Goal: Task Accomplishment & Management: Complete application form

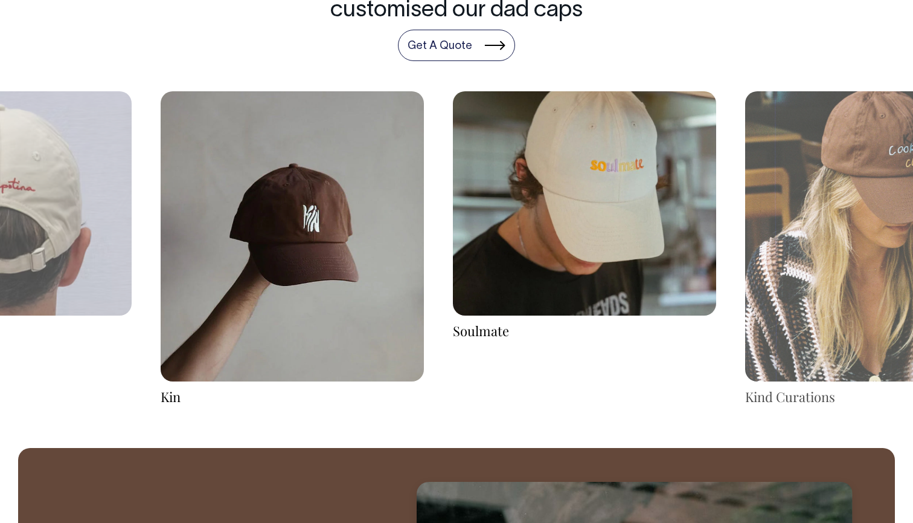
scroll to position [2020, 0]
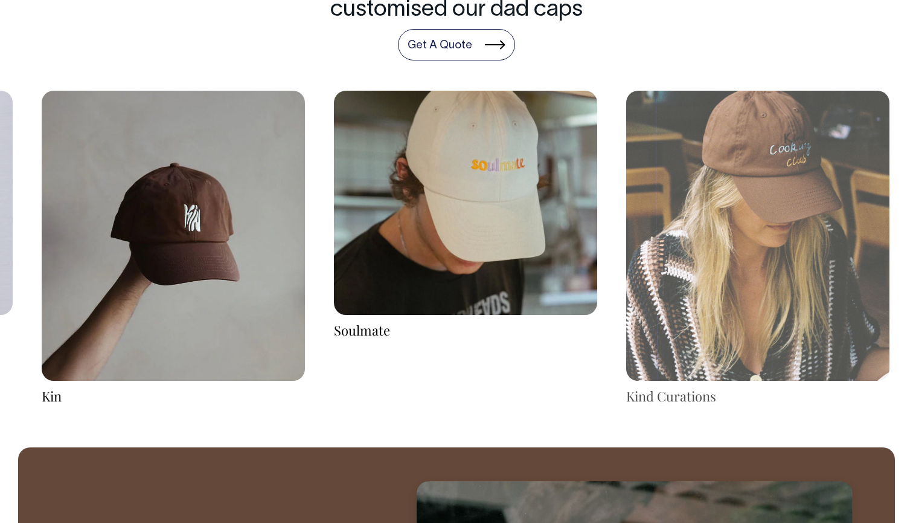
drag, startPoint x: 665, startPoint y: 301, endPoint x: 520, endPoint y: 320, distance: 146.2
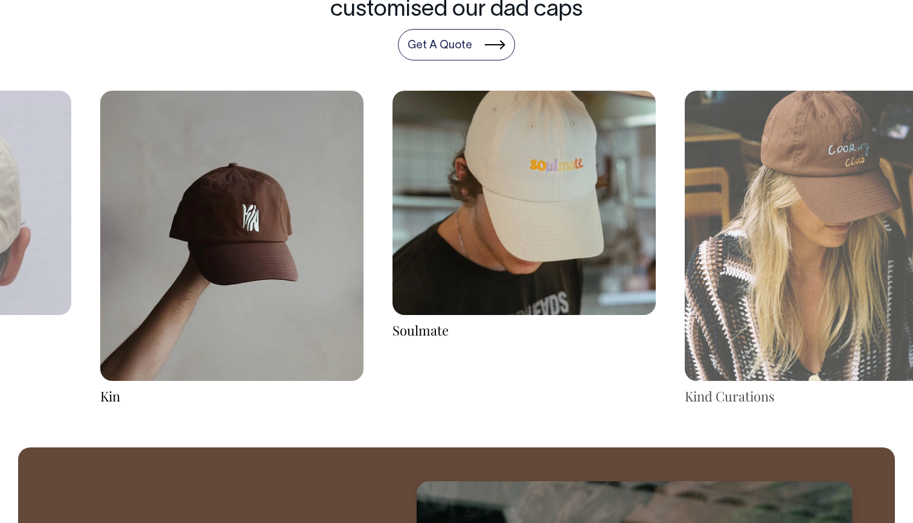
drag, startPoint x: 611, startPoint y: 309, endPoint x: 242, endPoint y: 309, distance: 368.5
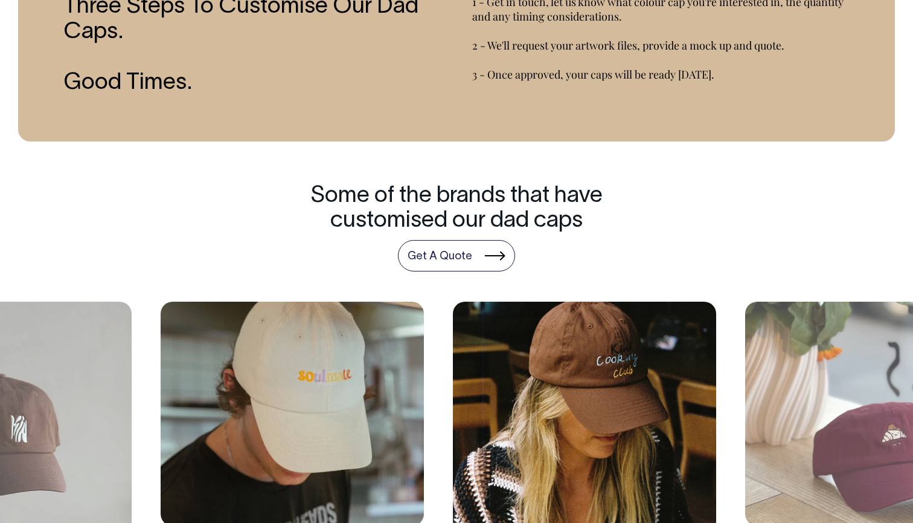
scroll to position [1809, 0]
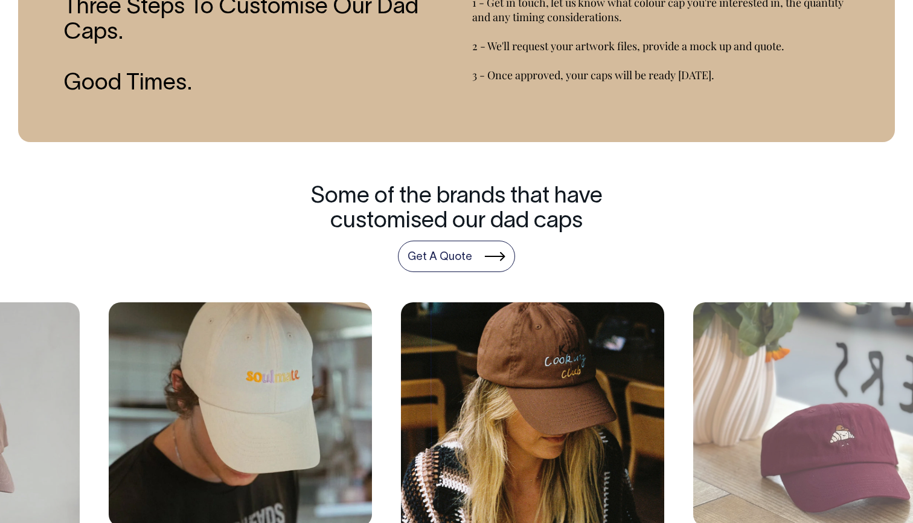
drag, startPoint x: 768, startPoint y: 392, endPoint x: 473, endPoint y: 393, distance: 294.8
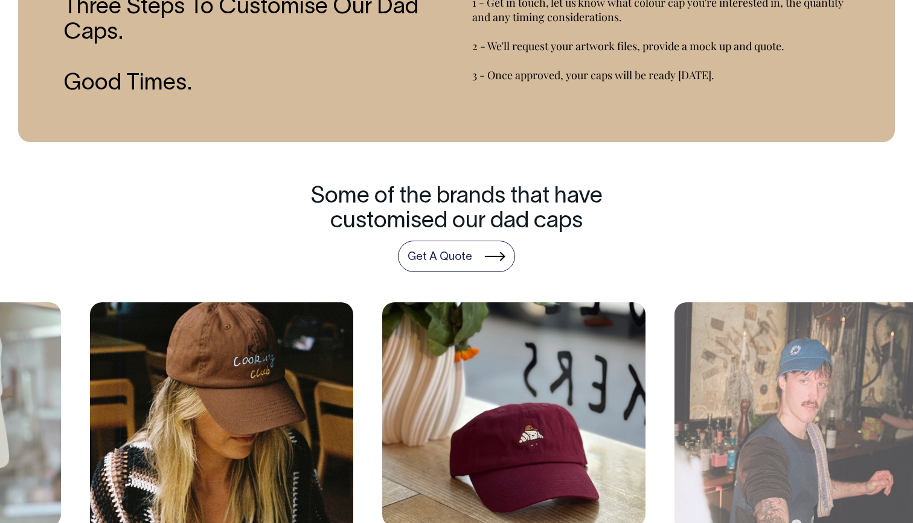
drag, startPoint x: 762, startPoint y: 402, endPoint x: 504, endPoint y: 410, distance: 258.1
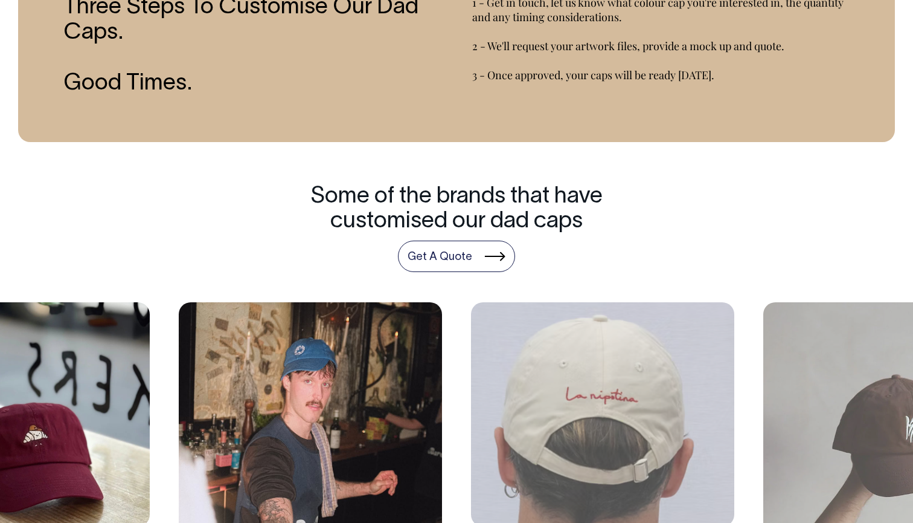
drag, startPoint x: 752, startPoint y: 407, endPoint x: 466, endPoint y: 403, distance: 285.2
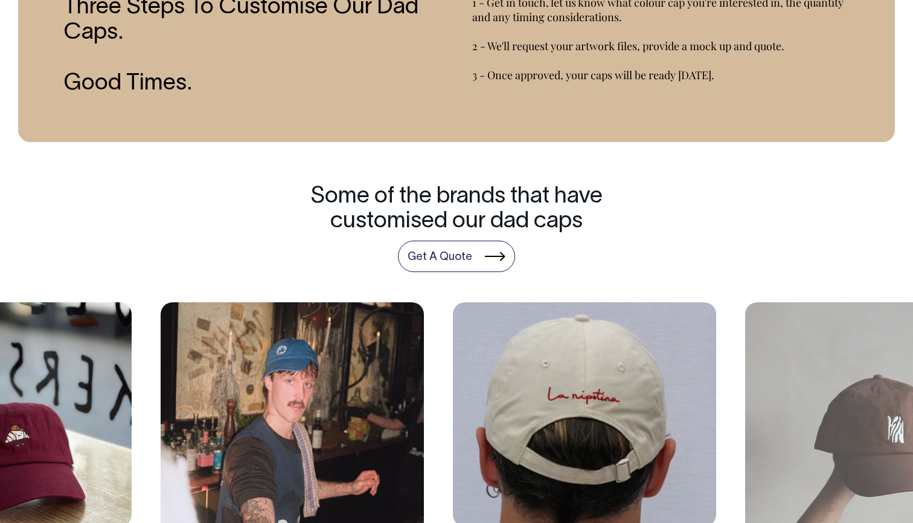
drag, startPoint x: 729, startPoint y: 408, endPoint x: 401, endPoint y: 409, distance: 327.4
click at [439, 409] on div "La Nipotina" at bounding box center [585, 426] width 292 height 248
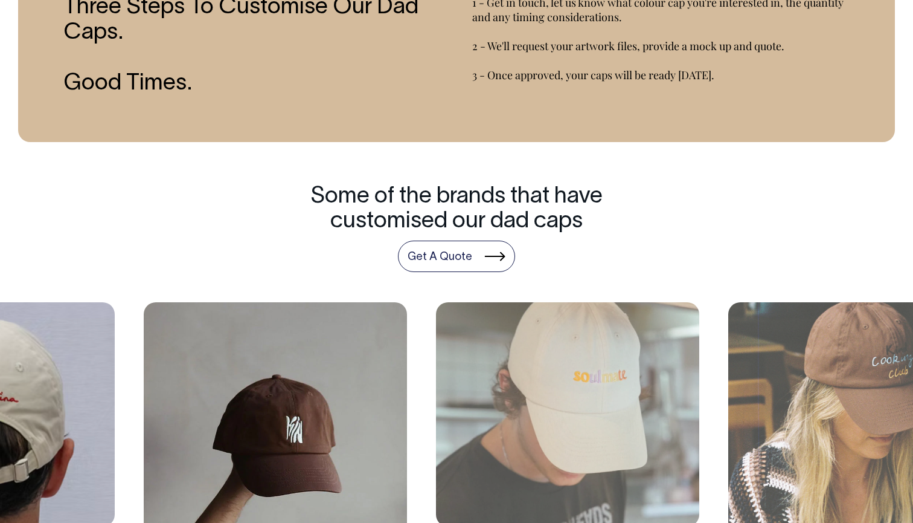
drag, startPoint x: 688, startPoint y: 401, endPoint x: 374, endPoint y: 405, distance: 314.2
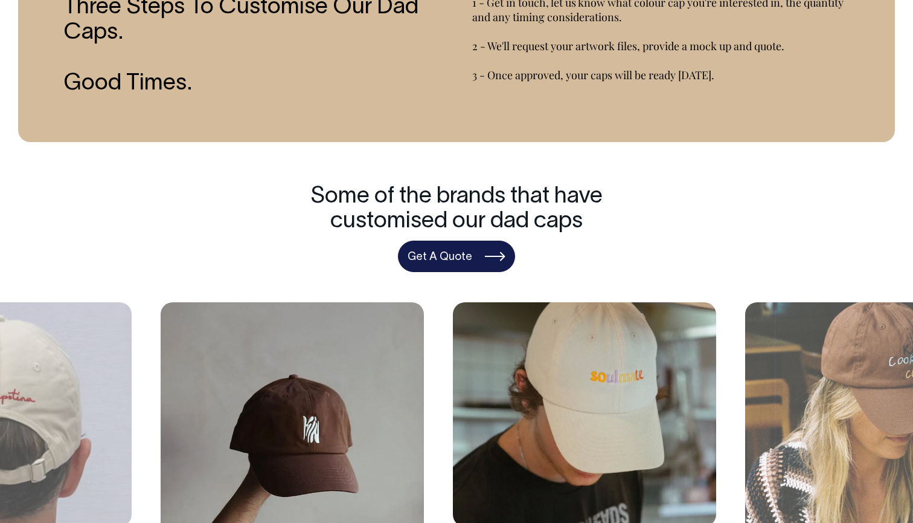
click at [451, 253] on link "Get A Quote" at bounding box center [456, 255] width 117 height 31
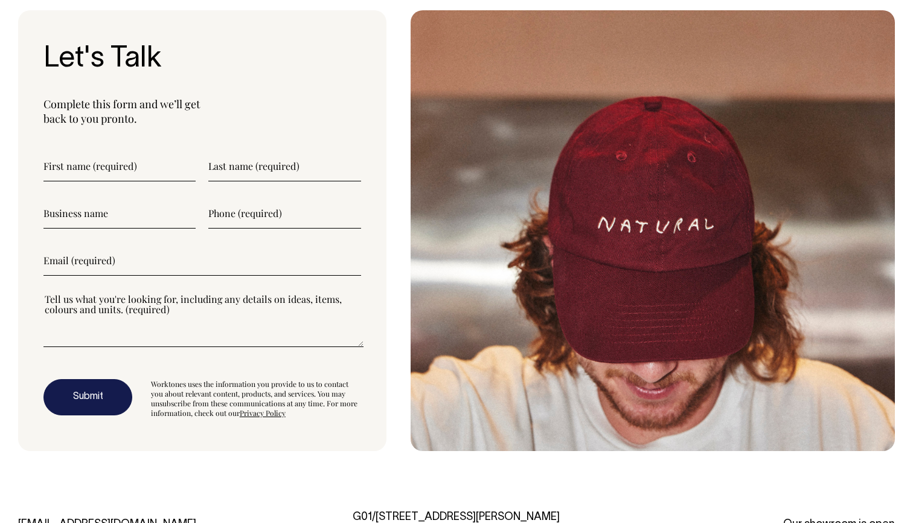
scroll to position [3252, 0]
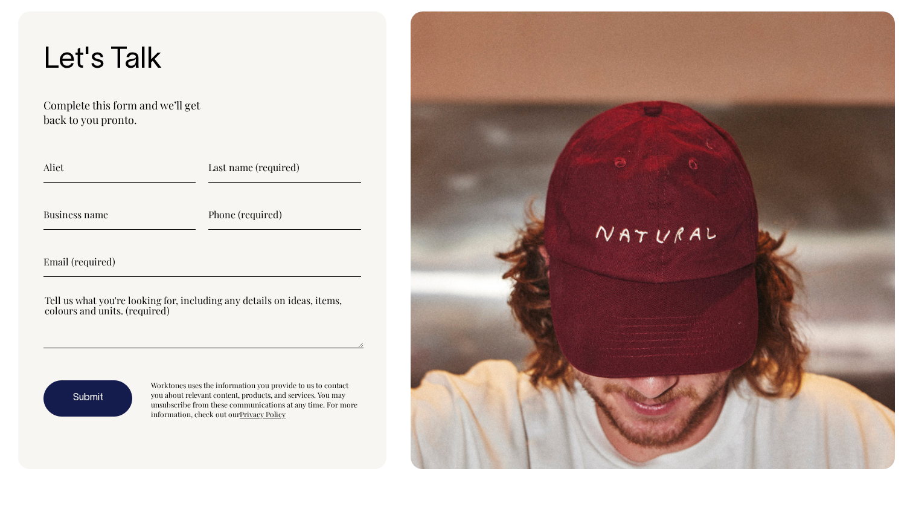
type input"] "Aliet"
type input"] "B"
type input"] "Bior"
type input"] "Umbrellus"
type input"] "0"
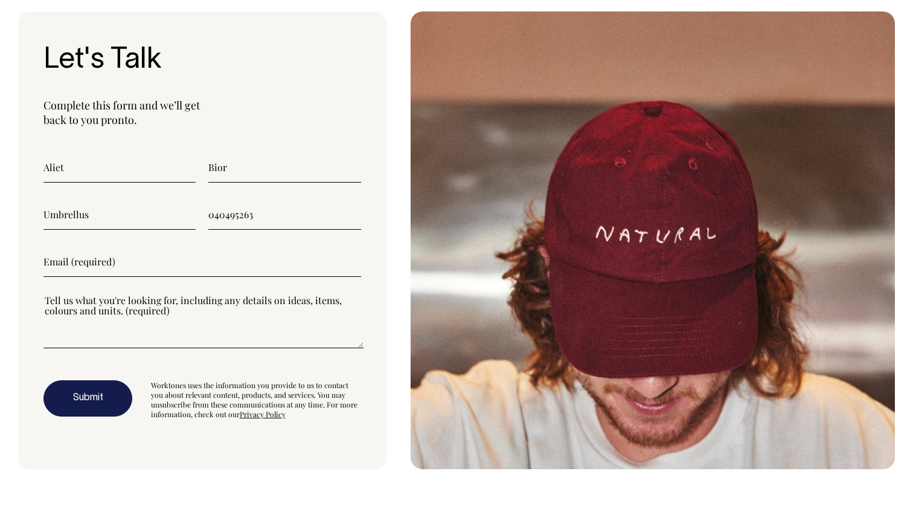
type input"] "0404952636"
type input"] "[EMAIL_ADDRESS][DOMAIN_NAME]"
click at [199, 324] on textarea"] at bounding box center [203, 321] width 320 height 54
click at [235, 303] on textarea"] at bounding box center [203, 321] width 320 height 54
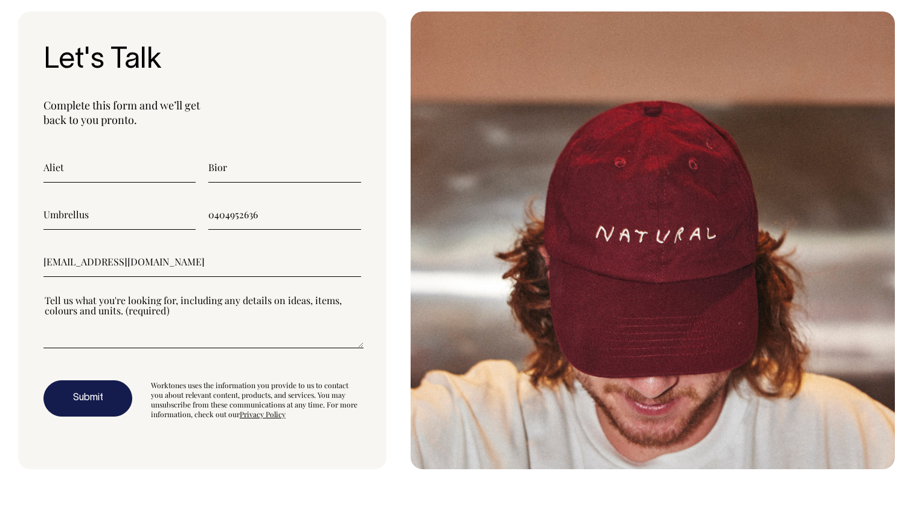
click at [147, 300] on textarea"] at bounding box center [203, 321] width 320 height 54
click at [138, 338] on textarea"] at bounding box center [203, 321] width 320 height 54
click at [192, 352] on div at bounding box center [202, 328] width 318 height 69
click at [151, 314] on textarea"] at bounding box center [203, 321] width 320 height 54
drag, startPoint x: 170, startPoint y: 312, endPoint x: 59, endPoint y: 302, distance: 112.2
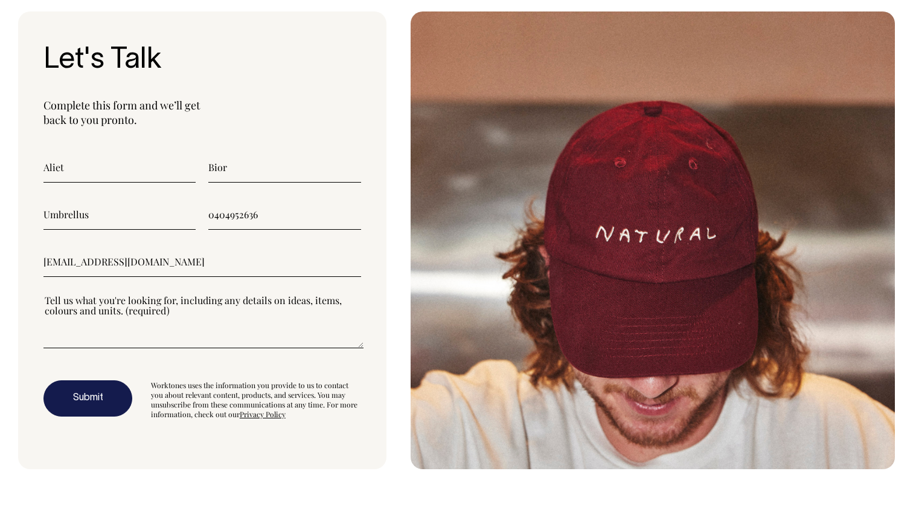
click at [59, 302] on textarea"] at bounding box center [203, 321] width 320 height 54
click at [60, 306] on textarea"] at bounding box center [203, 321] width 320 height 54
drag, startPoint x: 143, startPoint y: 315, endPoint x: 60, endPoint y: 291, distance: 85.8
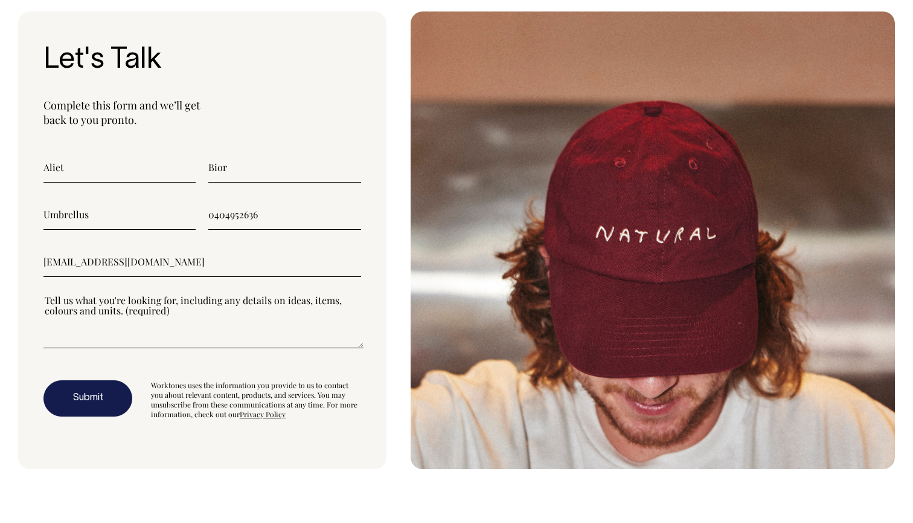
click at [60, 291] on form "Aliet Bior Umbrellus 0404952636 [EMAIL_ADDRESS][DOMAIN_NAME] Submit Worktones u…" at bounding box center [202, 285] width 318 height 266
drag, startPoint x: 201, startPoint y: 307, endPoint x: 100, endPoint y: 298, distance: 101.9
click at [99, 298] on textarea"] at bounding box center [203, 321] width 320 height 54
click at [183, 343] on textarea"] at bounding box center [203, 321] width 320 height 54
click at [121, 309] on textarea"] at bounding box center [203, 321] width 320 height 54
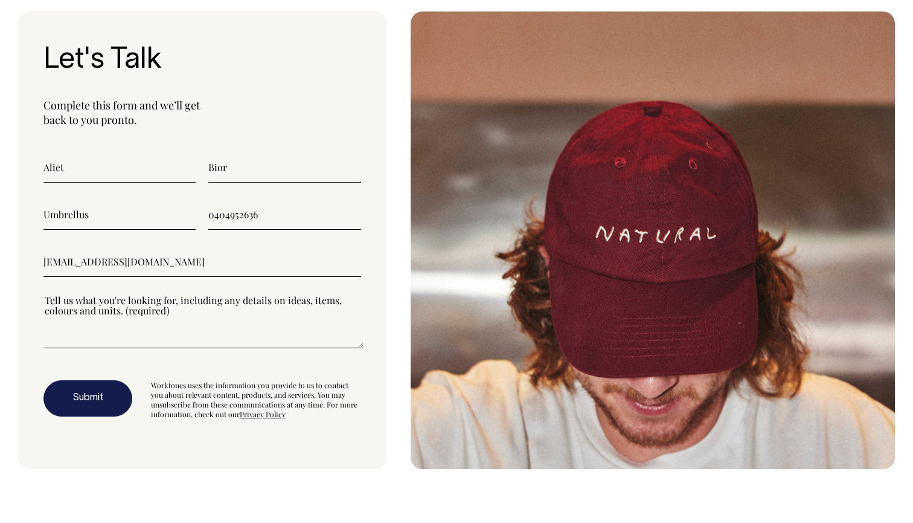
click at [121, 309] on textarea"] at bounding box center [203, 321] width 320 height 54
click at [135, 311] on textarea"] at bounding box center [203, 321] width 320 height 54
paste textarea"] "Loremipsu Dol — Sitametconse Adipis & Elitseddoe Temporincidid Utla Etdolo: Mag…"
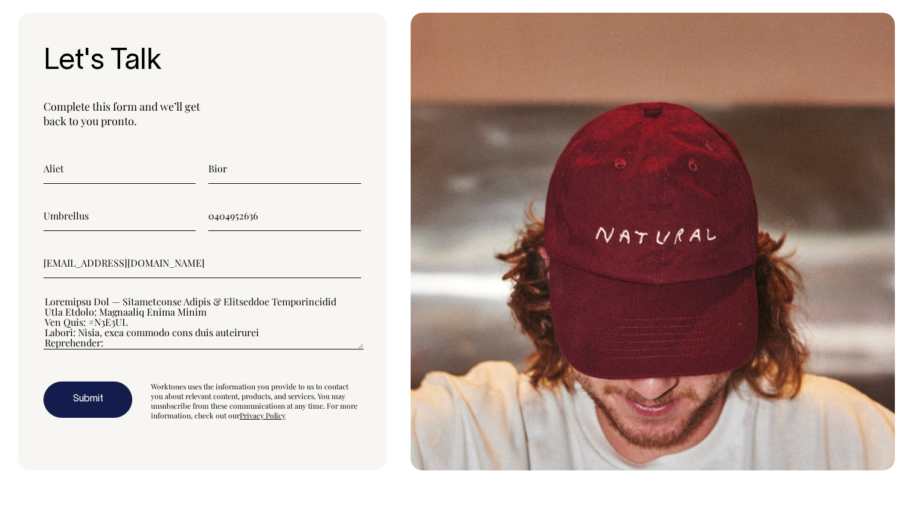
scroll to position [0, 0]
click at [147, 320] on textarea"] at bounding box center [203, 322] width 320 height 54
click at [344, 304] on textarea"] at bounding box center [203, 322] width 320 height 54
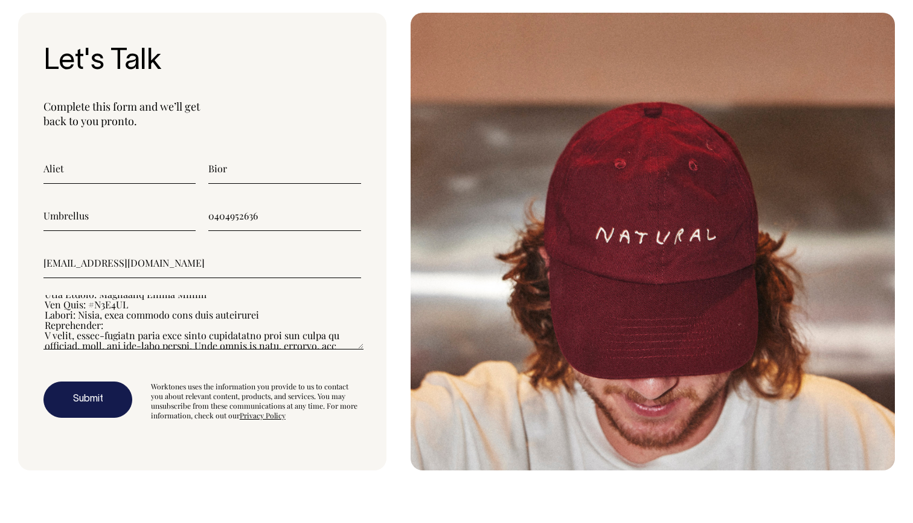
scroll to position [36, 0]
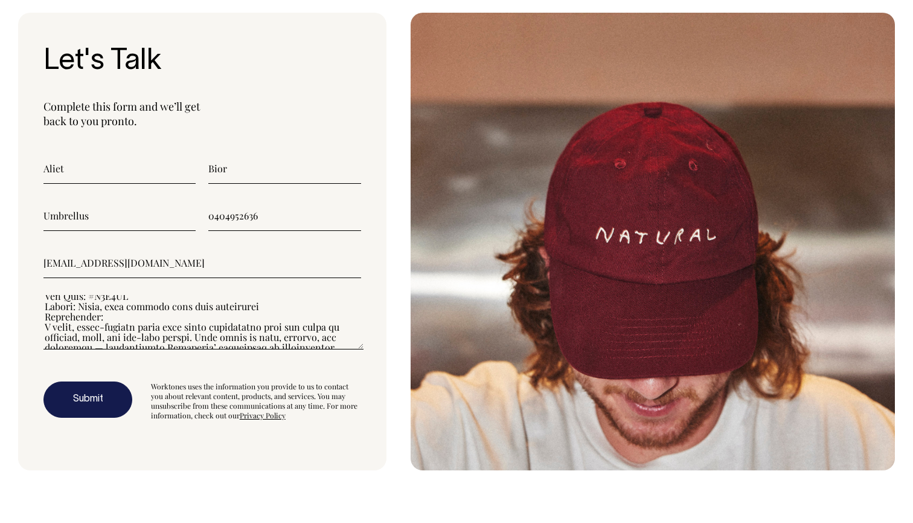
click at [281, 304] on textarea"] at bounding box center [203, 322] width 320 height 54
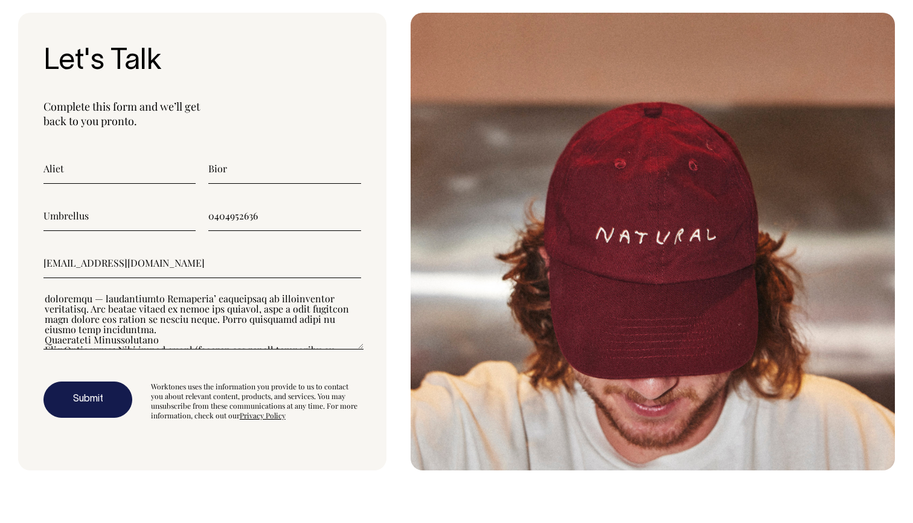
scroll to position [109, 0]
click at [157, 316] on textarea"] at bounding box center [203, 322] width 320 height 54
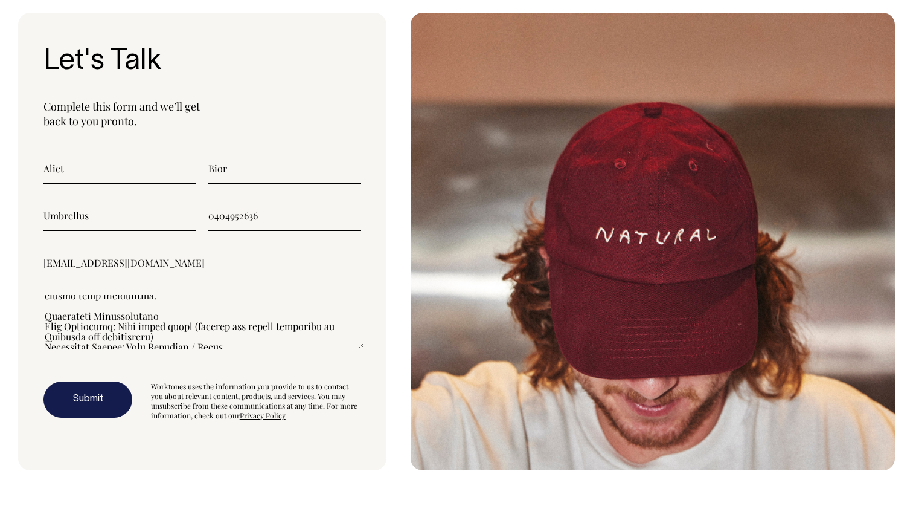
scroll to position [126, 0]
click at [174, 318] on textarea"] at bounding box center [203, 322] width 320 height 54
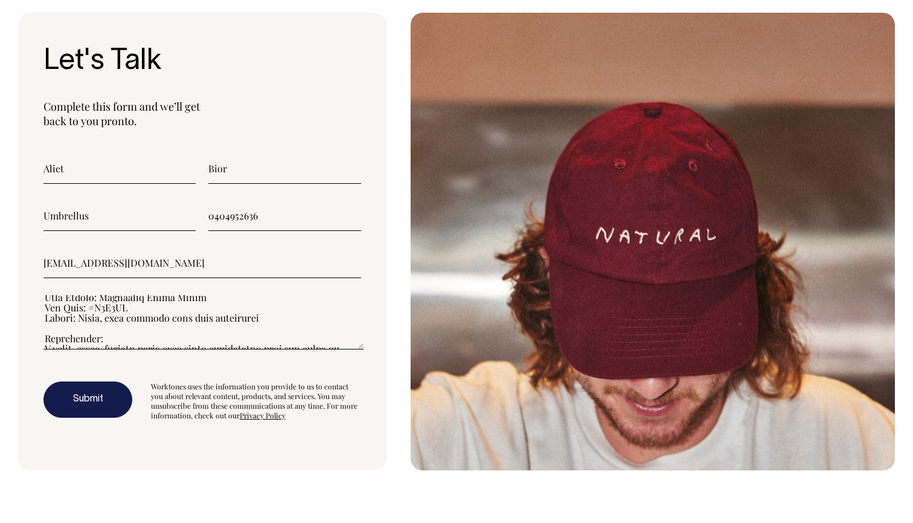
click at [112, 348] on textarea"] at bounding box center [203, 322] width 320 height 54
click at [100, 341] on textarea"] at bounding box center [203, 322] width 320 height 54
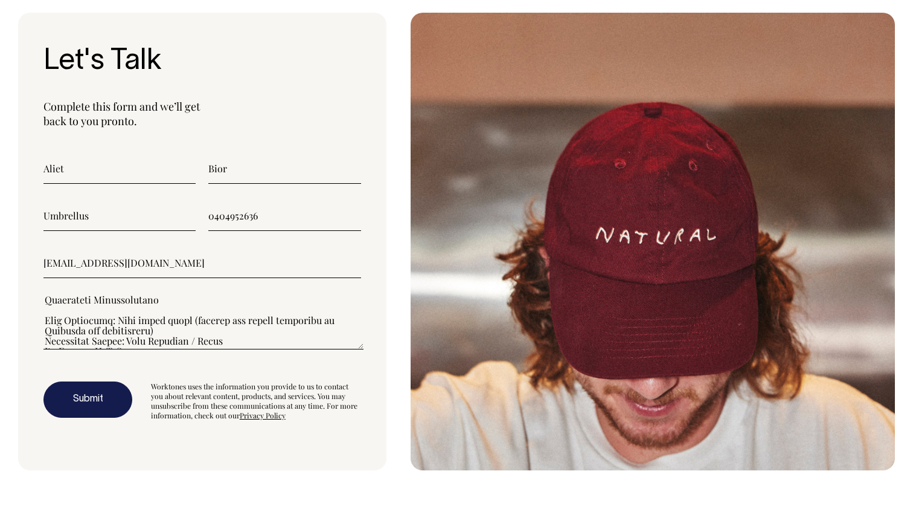
scroll to position [147, 0]
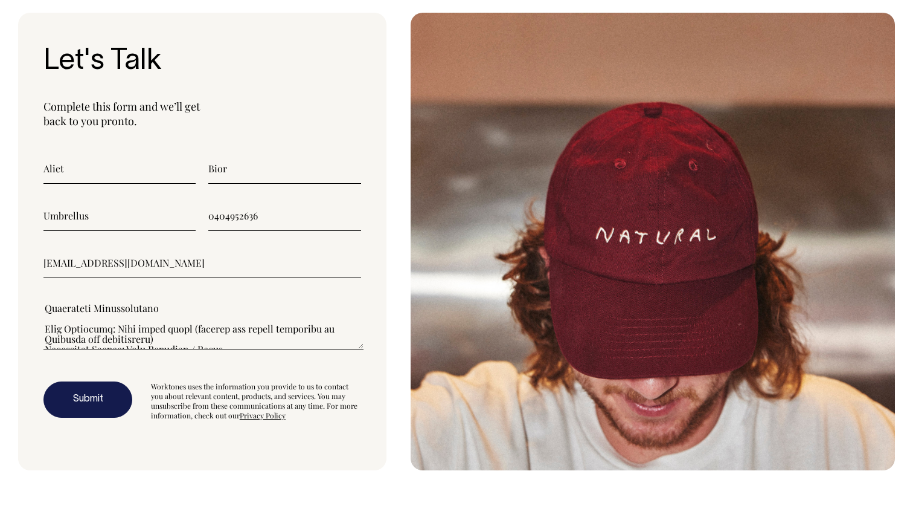
click at [158, 312] on textarea"] at bounding box center [203, 322] width 320 height 54
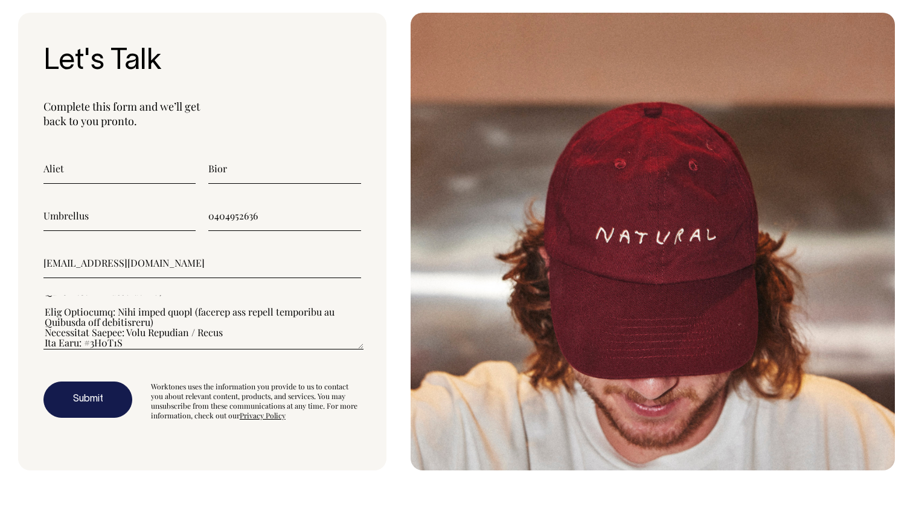
scroll to position [161, 0]
click at [126, 317] on textarea"] at bounding box center [203, 322] width 320 height 54
drag, startPoint x: 167, startPoint y: 325, endPoint x: 167, endPoint y: 339, distance: 13.9
click at [167, 329] on textarea"] at bounding box center [203, 322] width 320 height 54
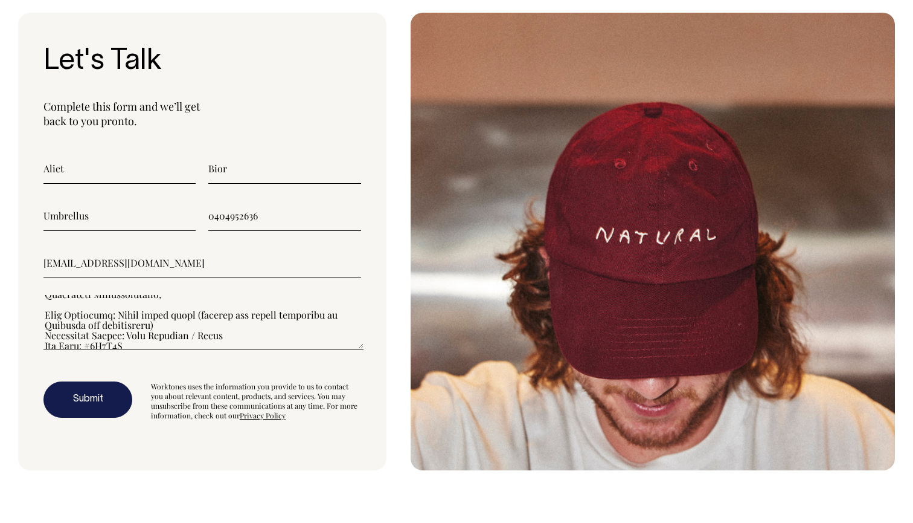
scroll to position [173, 0]
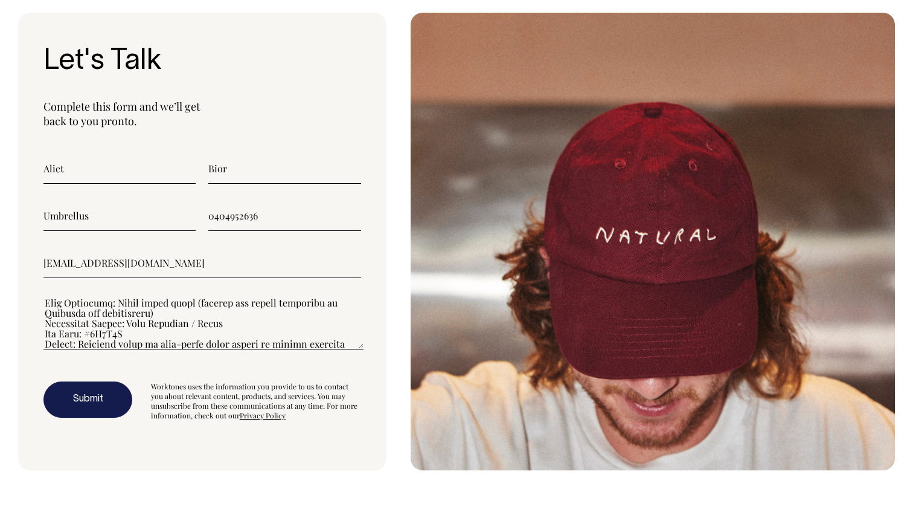
drag, startPoint x: 161, startPoint y: 311, endPoint x: 193, endPoint y: 300, distance: 34.0
click at [193, 300] on textarea"] at bounding box center [203, 322] width 320 height 54
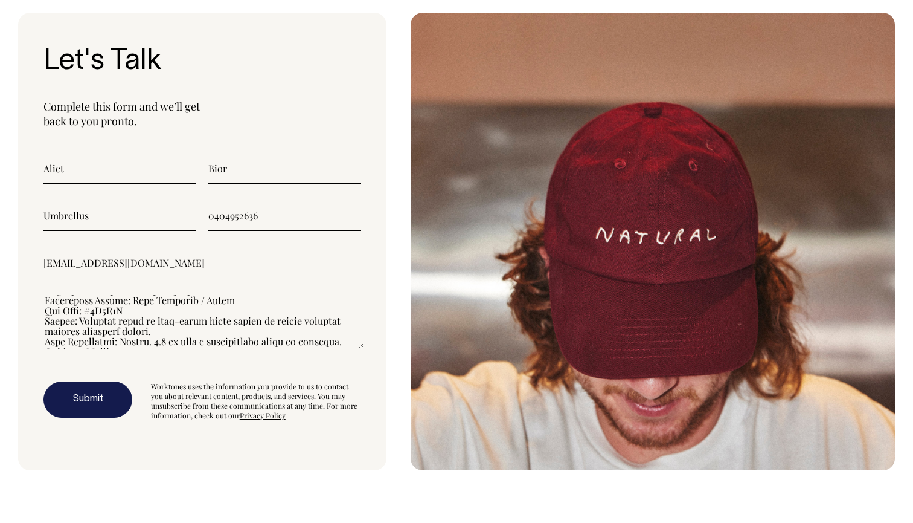
scroll to position [187, 0]
click at [108, 314] on textarea"] at bounding box center [203, 322] width 320 height 54
click at [118, 309] on textarea"] at bounding box center [203, 322] width 320 height 54
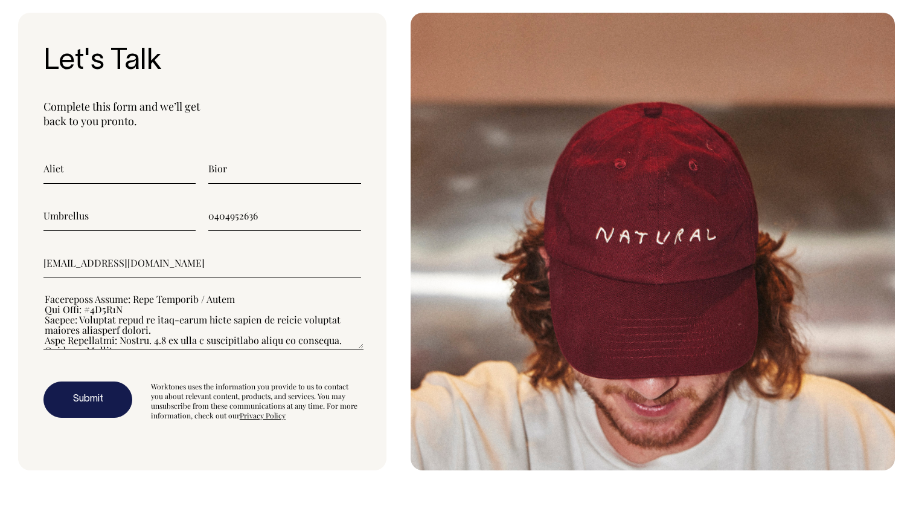
scroll to position [170, 0]
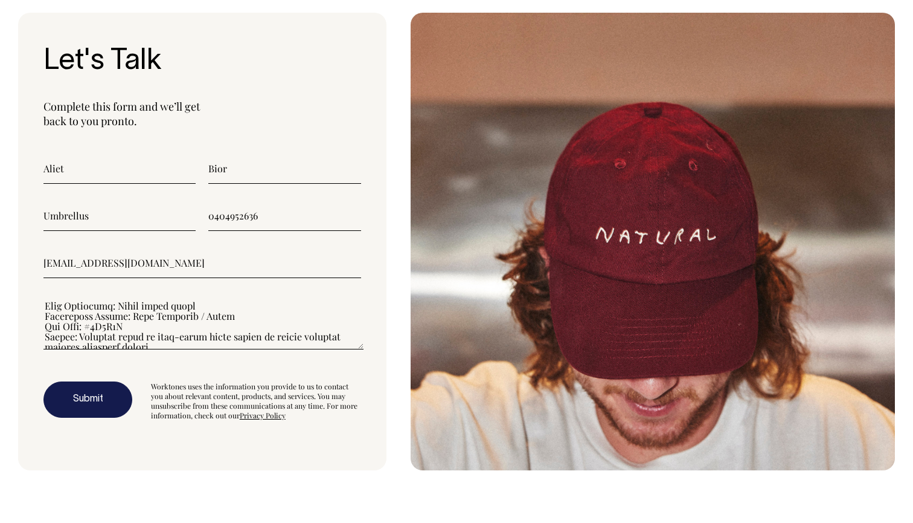
click at [153, 319] on textarea"] at bounding box center [203, 322] width 320 height 54
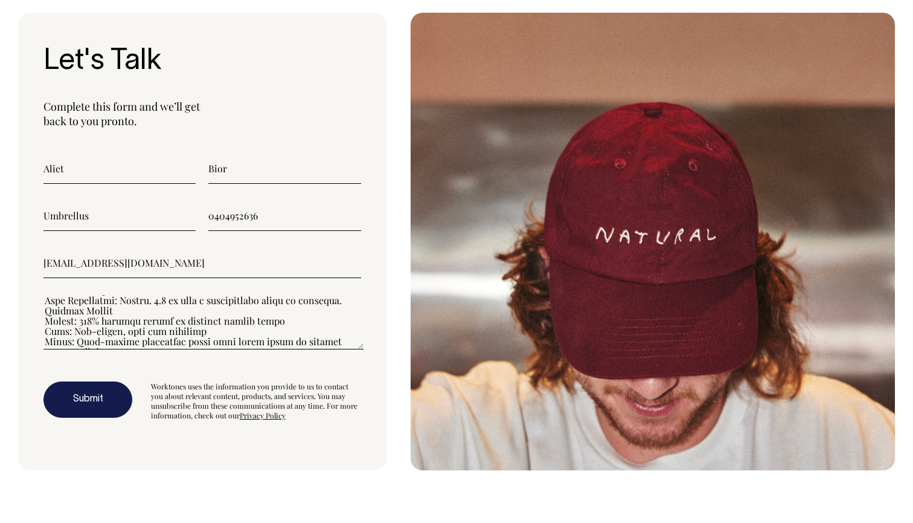
scroll to position [230, 0]
click at [128, 312] on textarea"] at bounding box center [203, 322] width 320 height 54
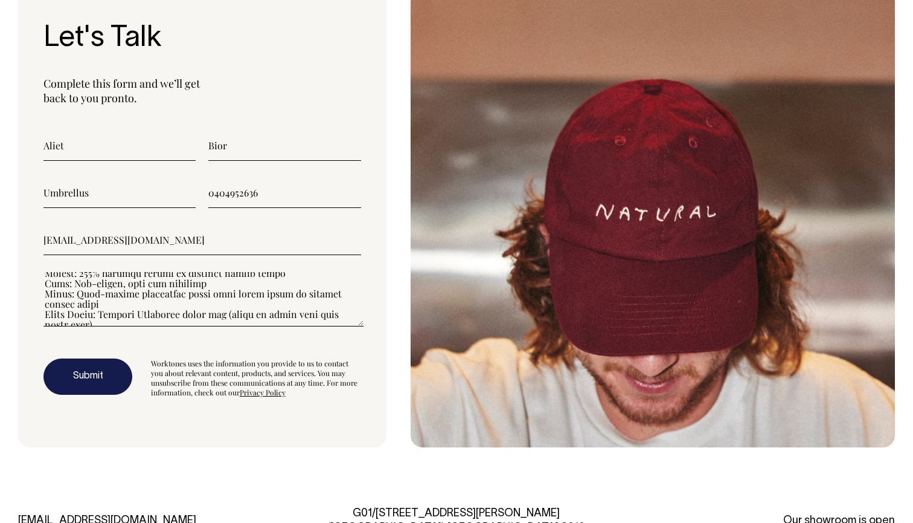
scroll to position [3275, 0]
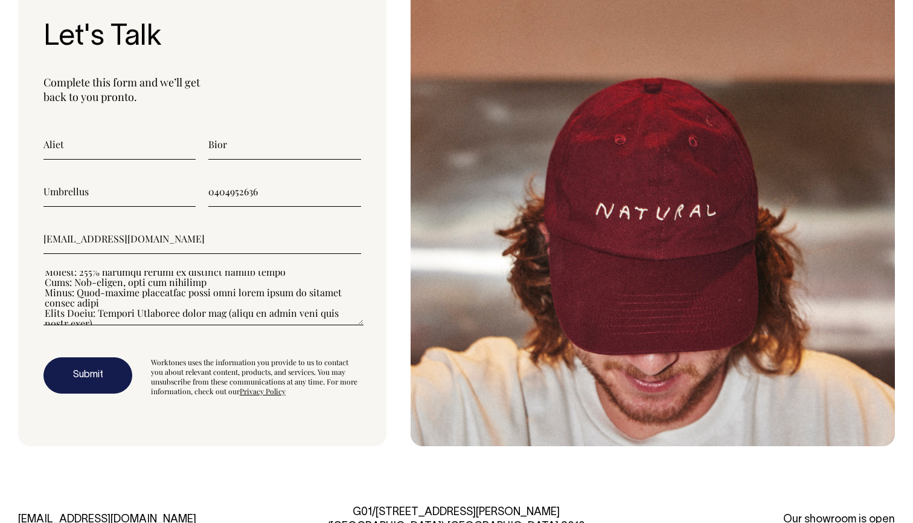
click at [172, 297] on textarea"] at bounding box center [203, 298] width 320 height 54
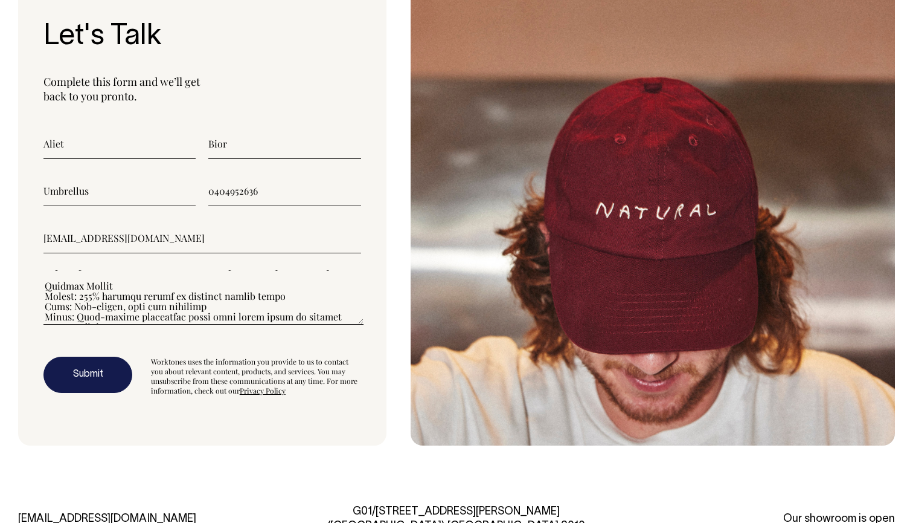
scroll to position [237, 0]
click at [154, 294] on textarea"] at bounding box center [203, 297] width 320 height 54
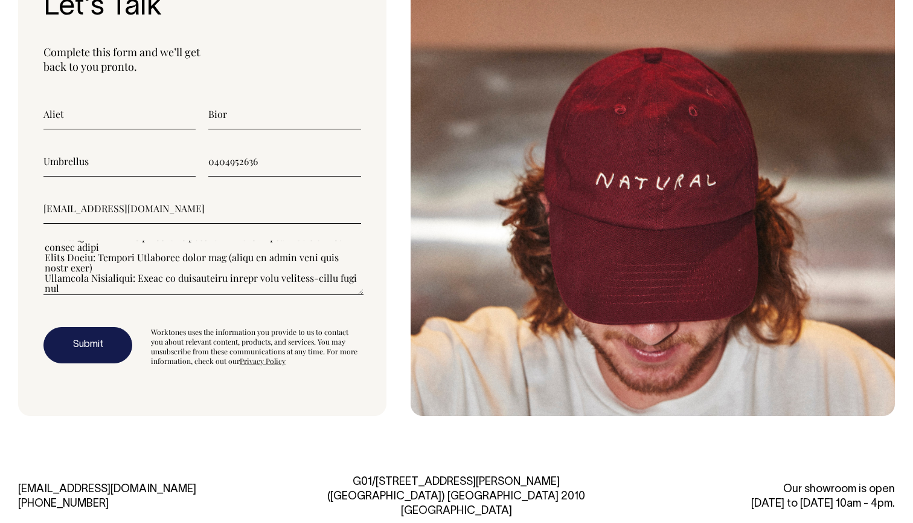
scroll to position [3315, 0]
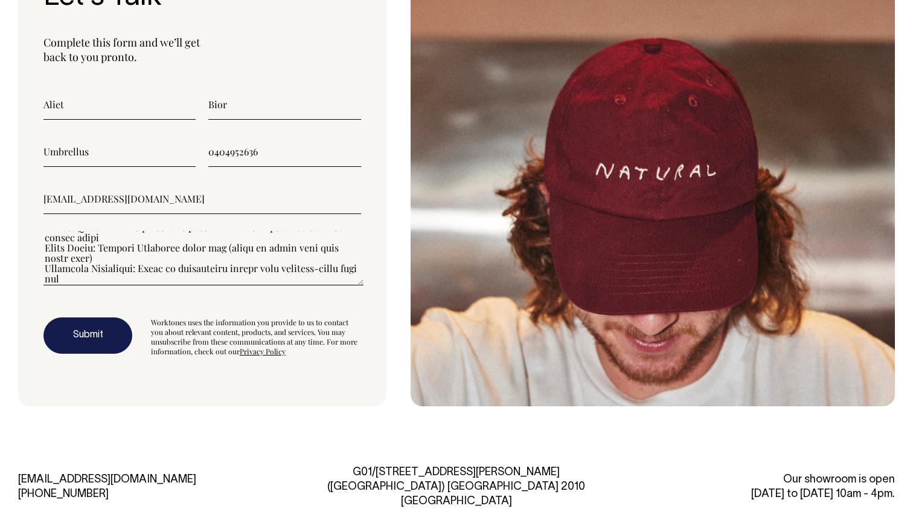
click at [105, 264] on textarea"] at bounding box center [203, 258] width 320 height 54
click at [100, 261] on textarea"] at bounding box center [203, 258] width 320 height 54
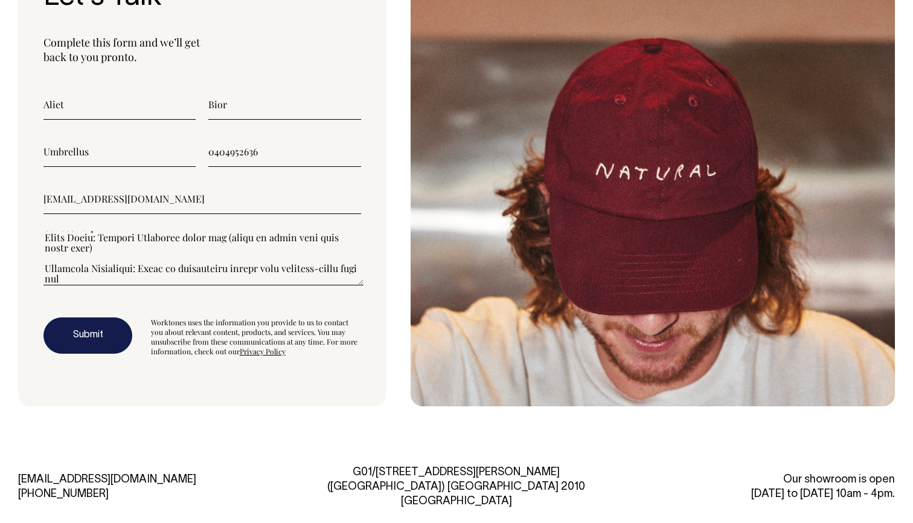
scroll to position [318, 0]
click at [112, 274] on textarea"] at bounding box center [203, 258] width 320 height 54
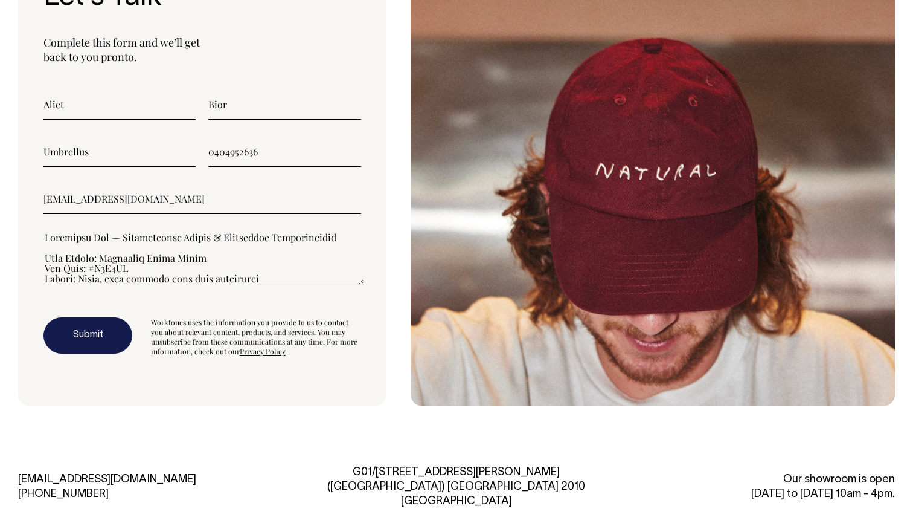
scroll to position [0, 0]
type textarea"] "Loremipsu Dol — Sitametconse Adipis & Elitseddoe Temporincidid Utla Etdolo: Mag…"
drag, startPoint x: 89, startPoint y: 333, endPoint x: 135, endPoint y: 365, distance: 55.5
click at [135, 365] on div "Let's Talk Complete this form and we’ll get back to you pronto. Aliet Bior Umbr…" at bounding box center [202, 177] width 369 height 457
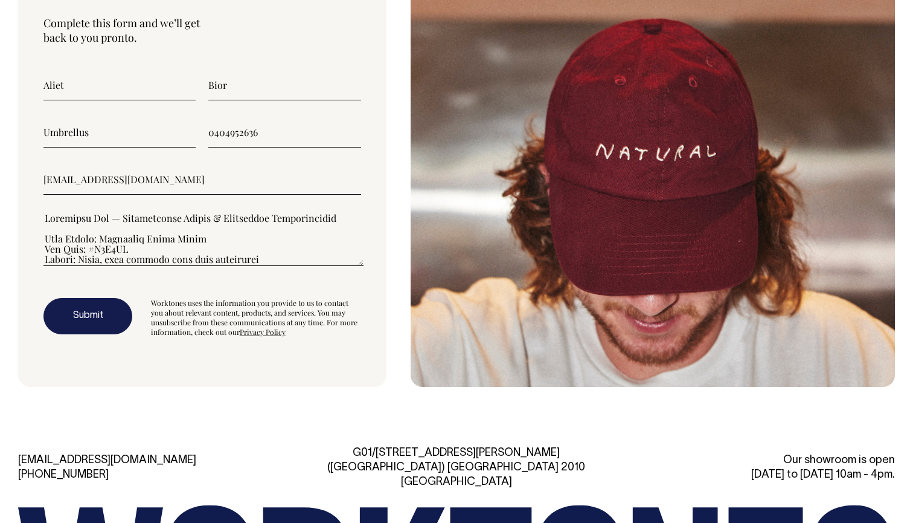
scroll to position [3335, 0]
click at [94, 325] on button "Submit" at bounding box center [87, 315] width 89 height 36
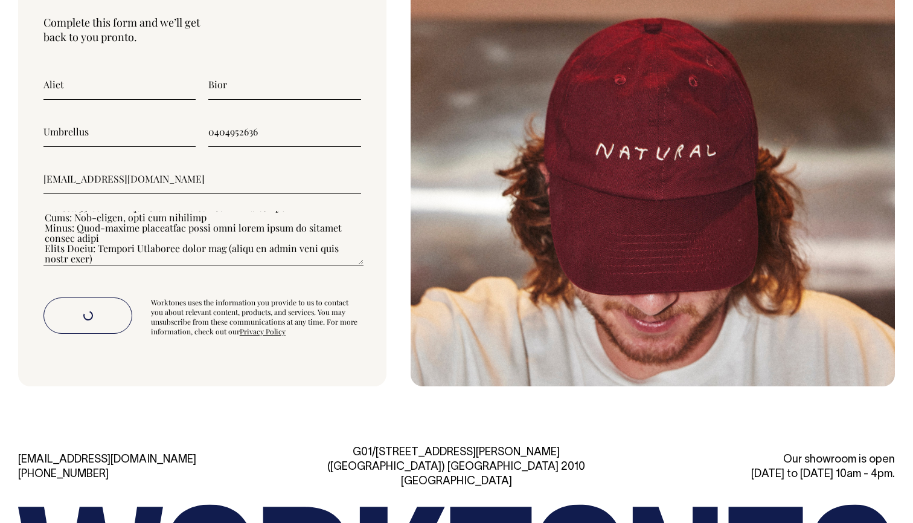
scroll to position [312, 0]
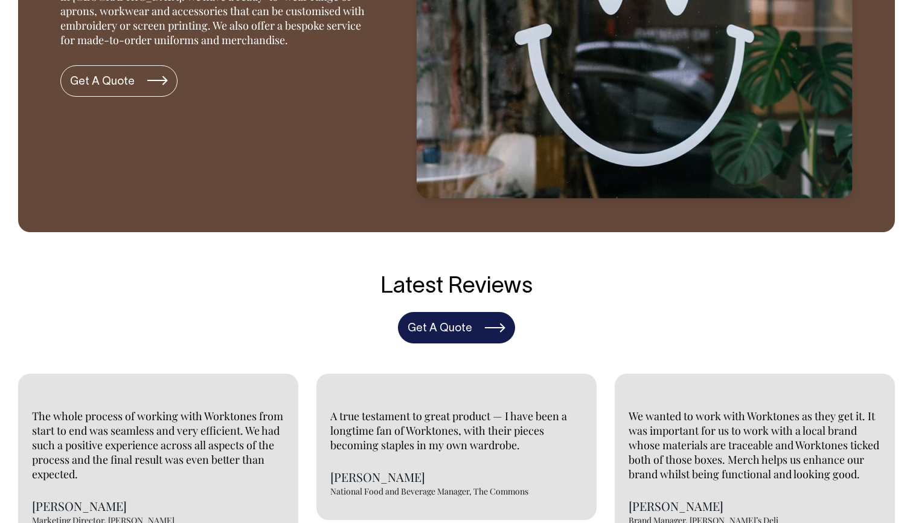
click at [448, 323] on link "Get A Quote" at bounding box center [456, 327] width 117 height 31
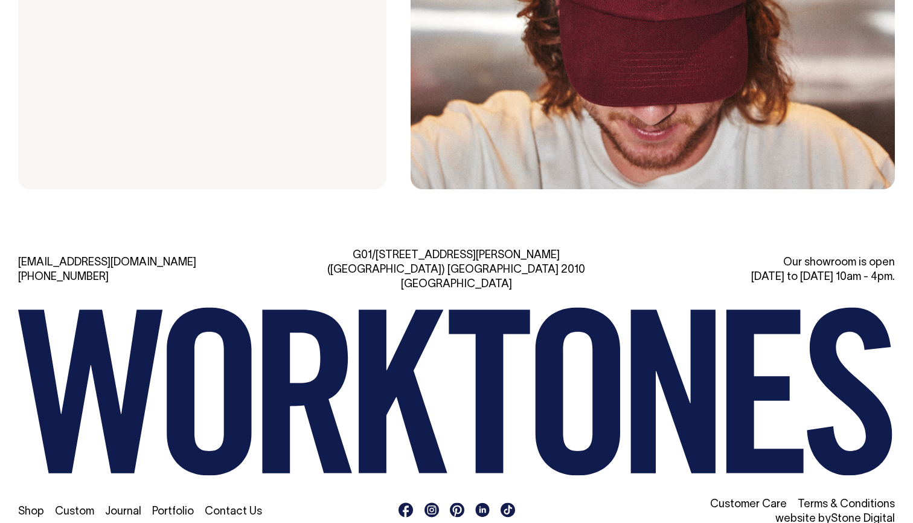
scroll to position [3488, 0]
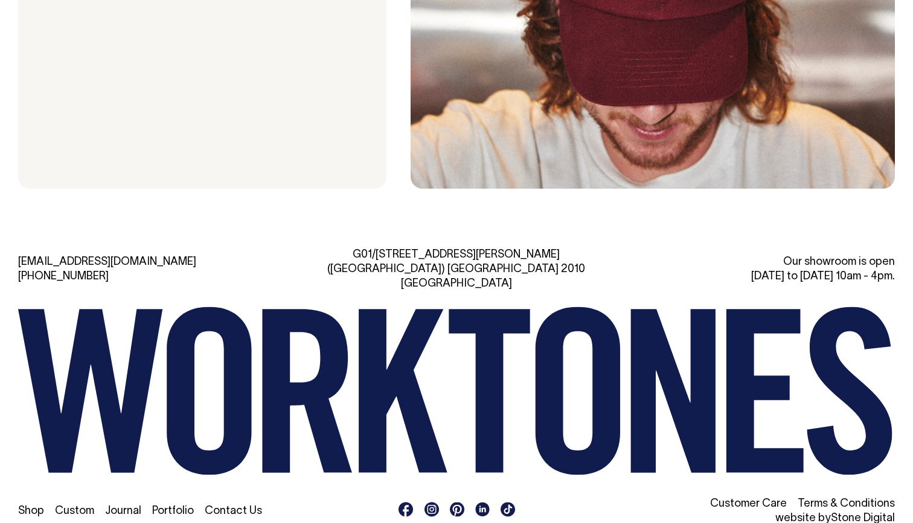
click at [433, 501] on rect at bounding box center [432, 508] width 14 height 14
